Goal: Navigation & Orientation: Find specific page/section

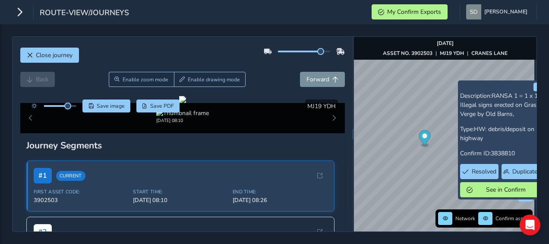
scroll to position [43, 0]
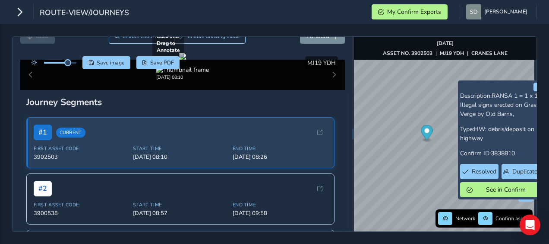
click at [186, 60] on div at bounding box center [182, 56] width 7 height 7
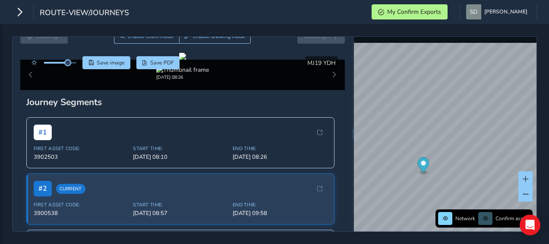
click at [478, 183] on div "Close journey Loading... Enable zoom mode Enable drawing mode Loading... Click …" at bounding box center [274, 133] width 549 height 219
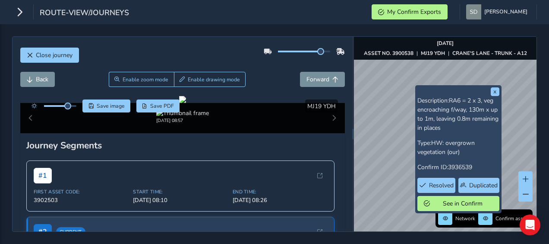
drag, startPoint x: 539, startPoint y: 115, endPoint x: 439, endPoint y: 41, distance: 125.0
click at [435, 48] on div "x Description: RA6 = 2 x 3, veg encroaching f/way, 130m x up to 1m, leaving 0.8…" at bounding box center [445, 134] width 183 height 194
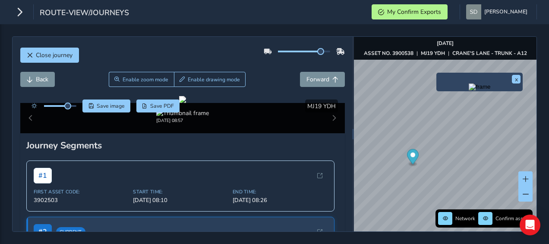
click at [441, 77] on div "x Network Confirm assets [DATE] ASSET NO. 3900538 | MJ19 YDH | CRANE'S LANE - T…" at bounding box center [445, 134] width 183 height 194
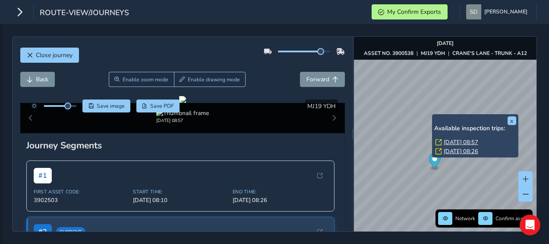
click at [448, 149] on link "[DATE] 08:26" at bounding box center [461, 151] width 35 height 8
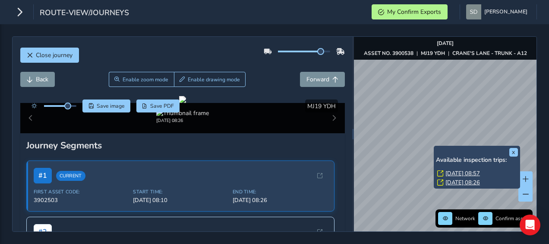
click at [454, 175] on link "[DATE] 08:57" at bounding box center [463, 173] width 35 height 8
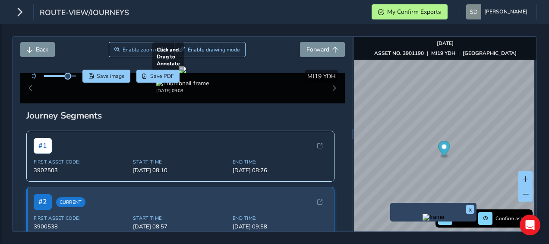
scroll to position [43, 0]
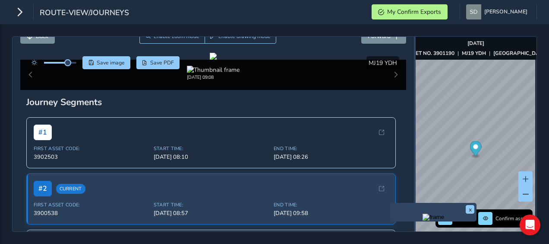
drag, startPoint x: 349, startPoint y: 149, endPoint x: 410, endPoint y: 155, distance: 61.2
click at [414, 155] on div at bounding box center [415, 134] width 2 height 194
